Goal: Information Seeking & Learning: Learn about a topic

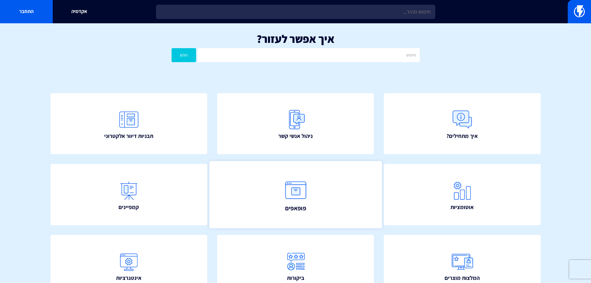
click at [292, 180] on img at bounding box center [295, 189] width 27 height 27
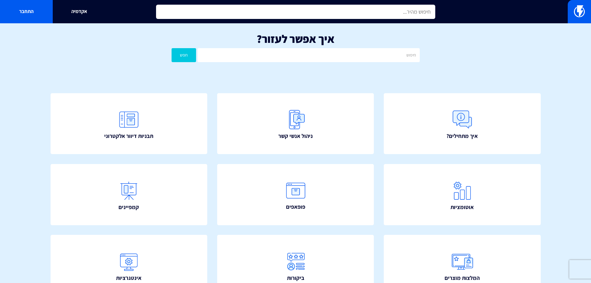
click at [332, 10] on input "text" at bounding box center [295, 12] width 279 height 14
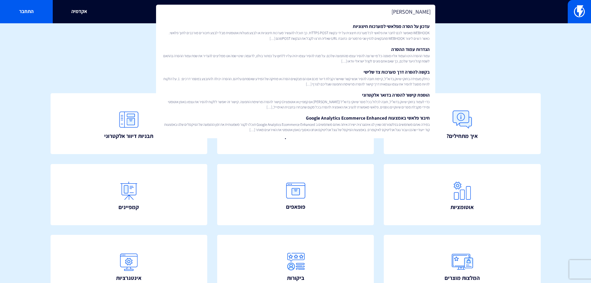
type input "ה"
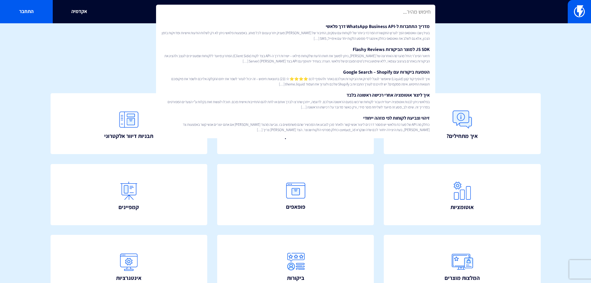
click at [141, 67] on div "איך אפשר לעזור? חפש" at bounding box center [295, 48] width 591 height 51
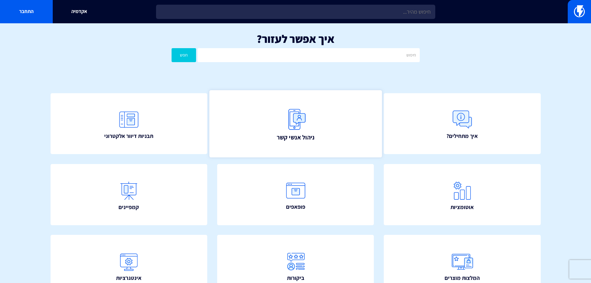
click at [257, 120] on link "ניהול אנשי קשר" at bounding box center [295, 123] width 172 height 67
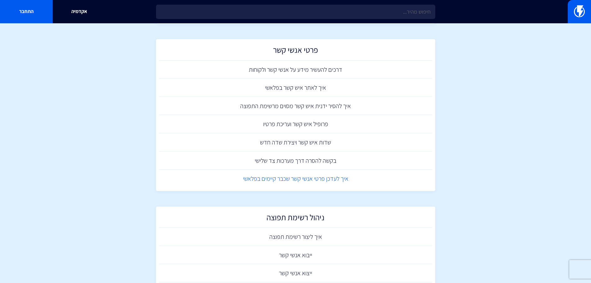
scroll to position [186, 0]
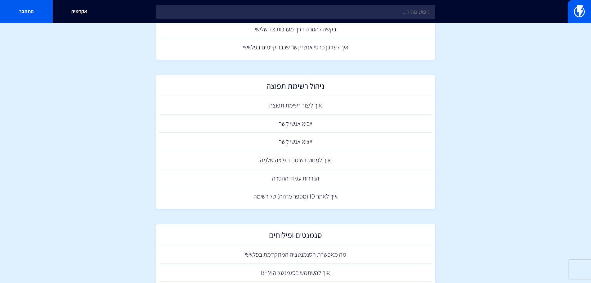
click at [128, 165] on section "מרכז תמיכה ניהול אנשי קשר עדכון לא מאושרי דיוור בפלאשי פרטי אנשי קשר דרכים להעש…" at bounding box center [295, 86] width 591 height 499
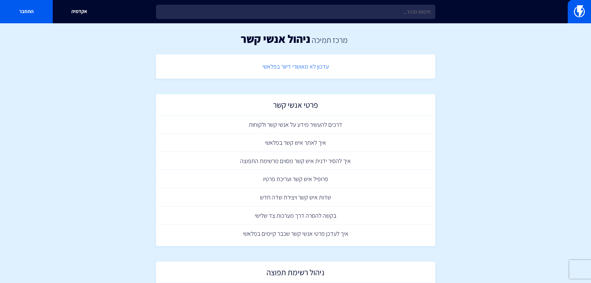
click at [276, 75] on link "עדכון לא מאושרי דיוור בפלאשי" at bounding box center [295, 66] width 273 height 18
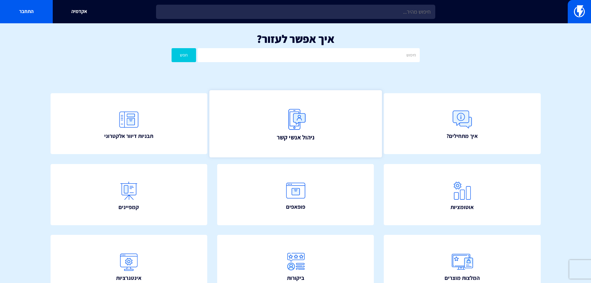
click at [319, 113] on link "ניהול אנשי קשר" at bounding box center [295, 123] width 172 height 67
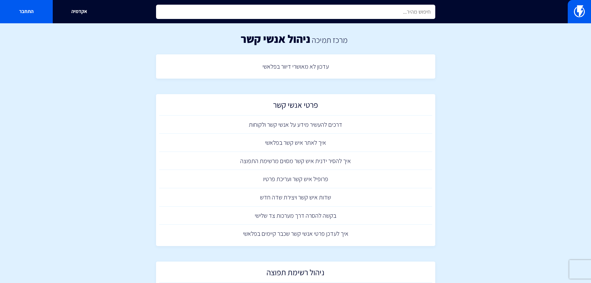
click at [324, 11] on input "text" at bounding box center [295, 12] width 279 height 14
type input "subscriptoin"
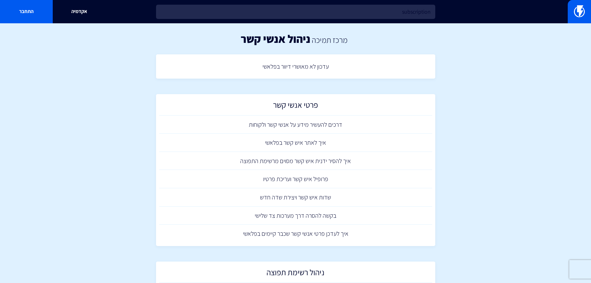
type input "subscription"
